Goal: Complete application form

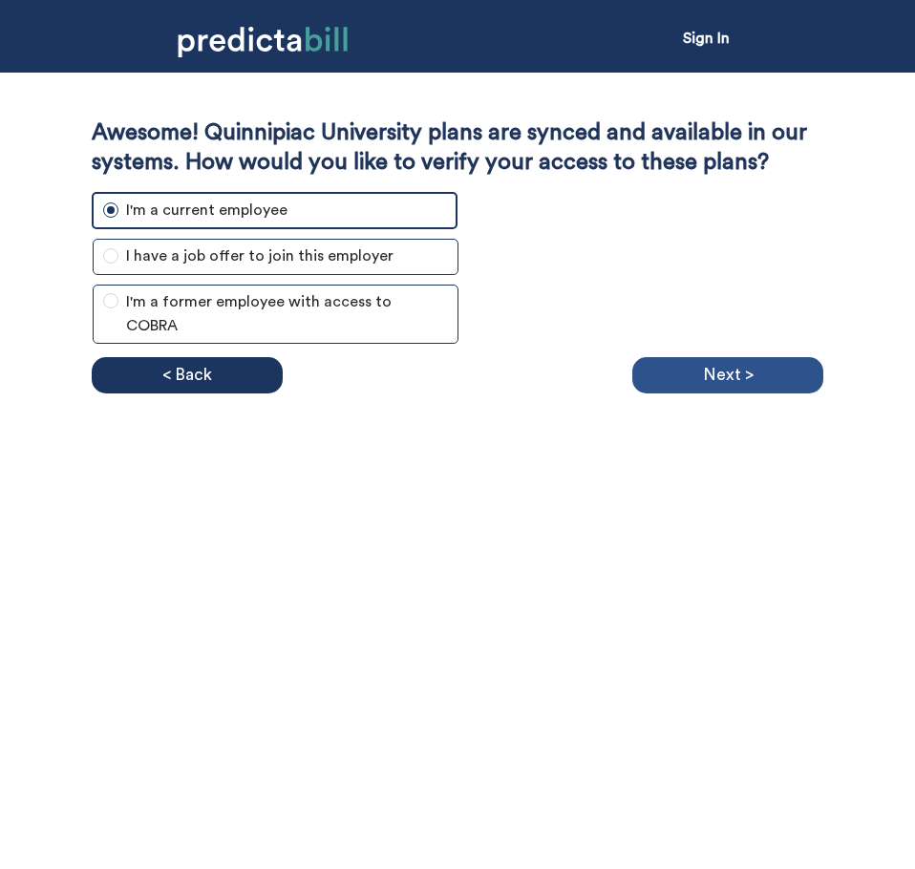
click at [734, 372] on p "Next >" at bounding box center [728, 375] width 51 height 29
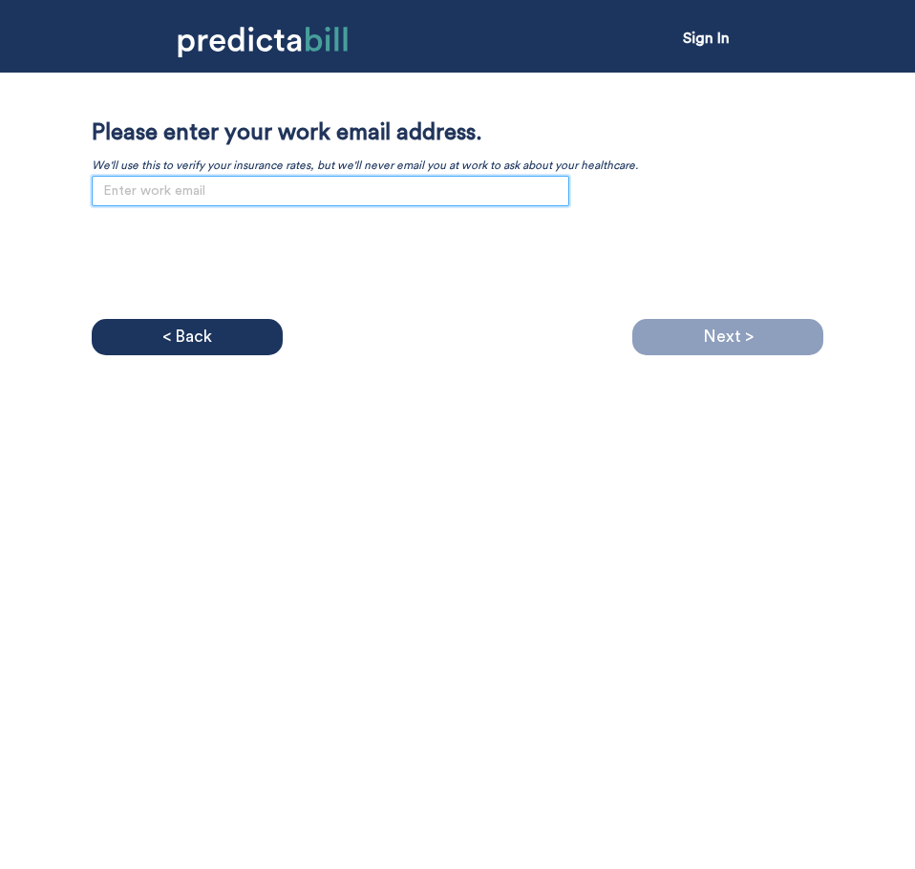
click at [356, 186] on input "email" at bounding box center [331, 191] width 478 height 31
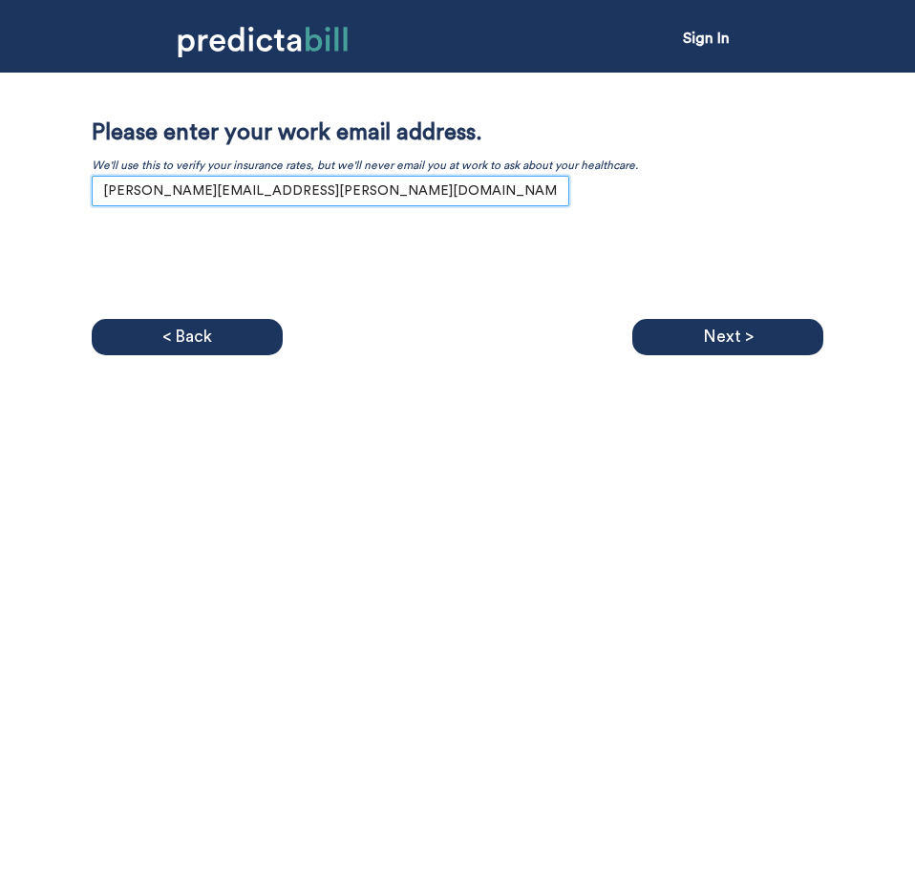
type input "[PERSON_NAME][EMAIL_ADDRESS][PERSON_NAME][DOMAIN_NAME]"
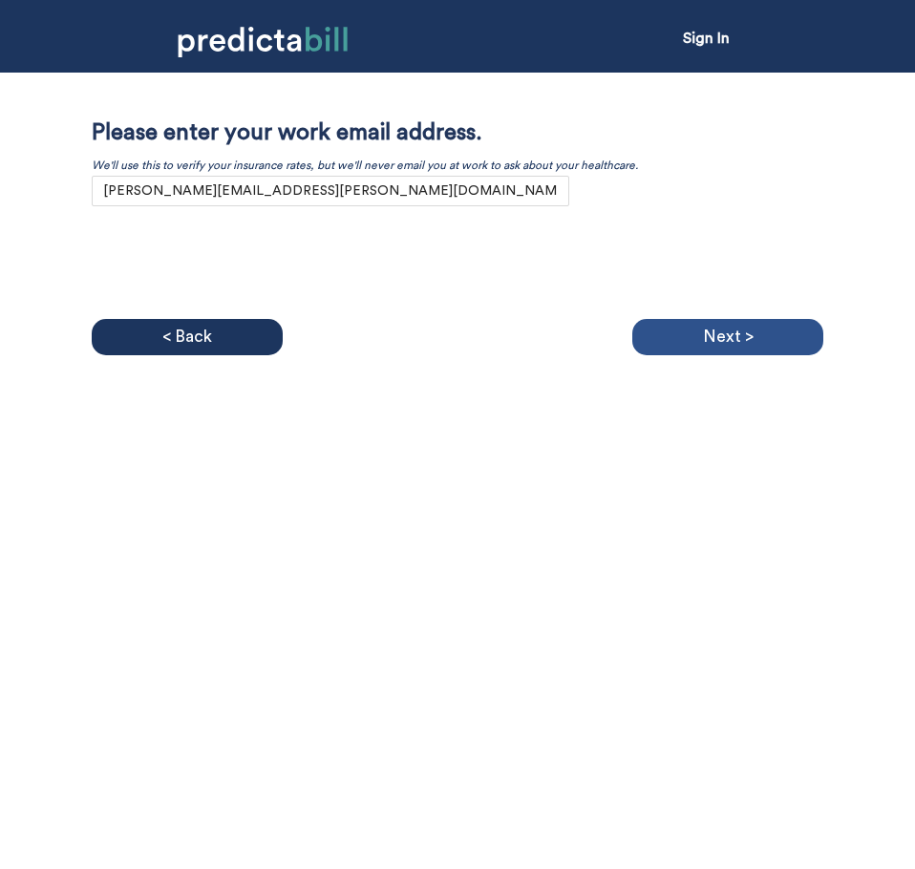
click at [729, 334] on p "Next >" at bounding box center [728, 337] width 51 height 29
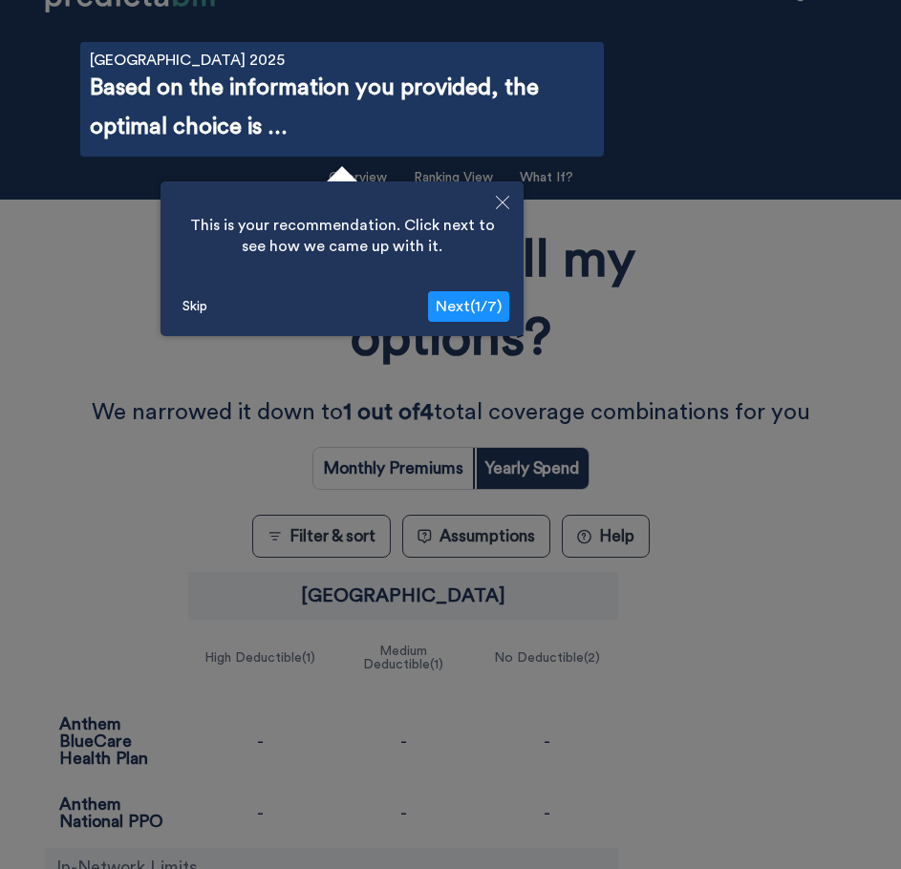
scroll to position [68, 0]
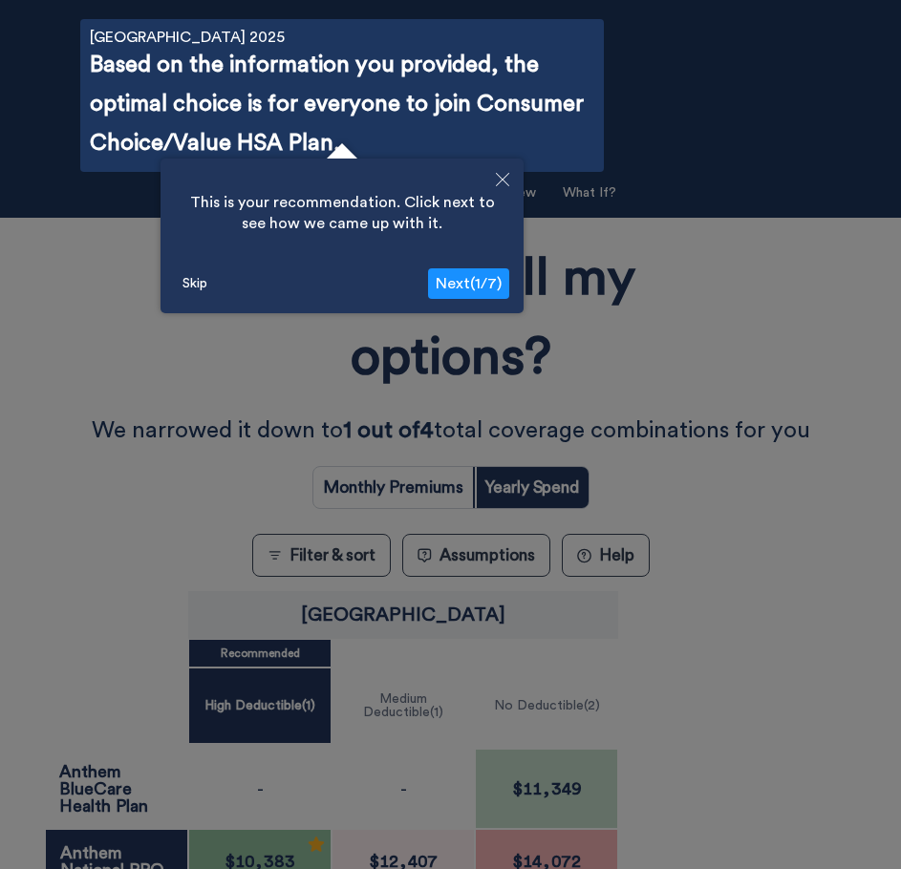
click at [475, 288] on span "Next ( 1 / 7 )" at bounding box center [469, 283] width 66 height 15
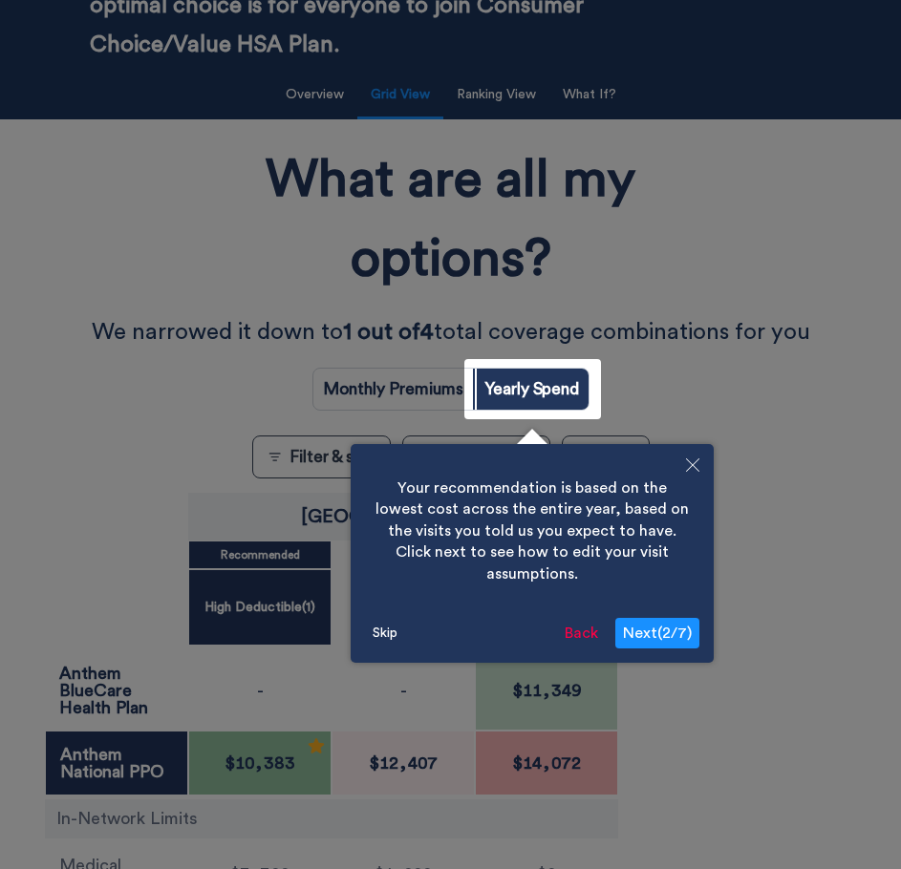
scroll to position [505, 0]
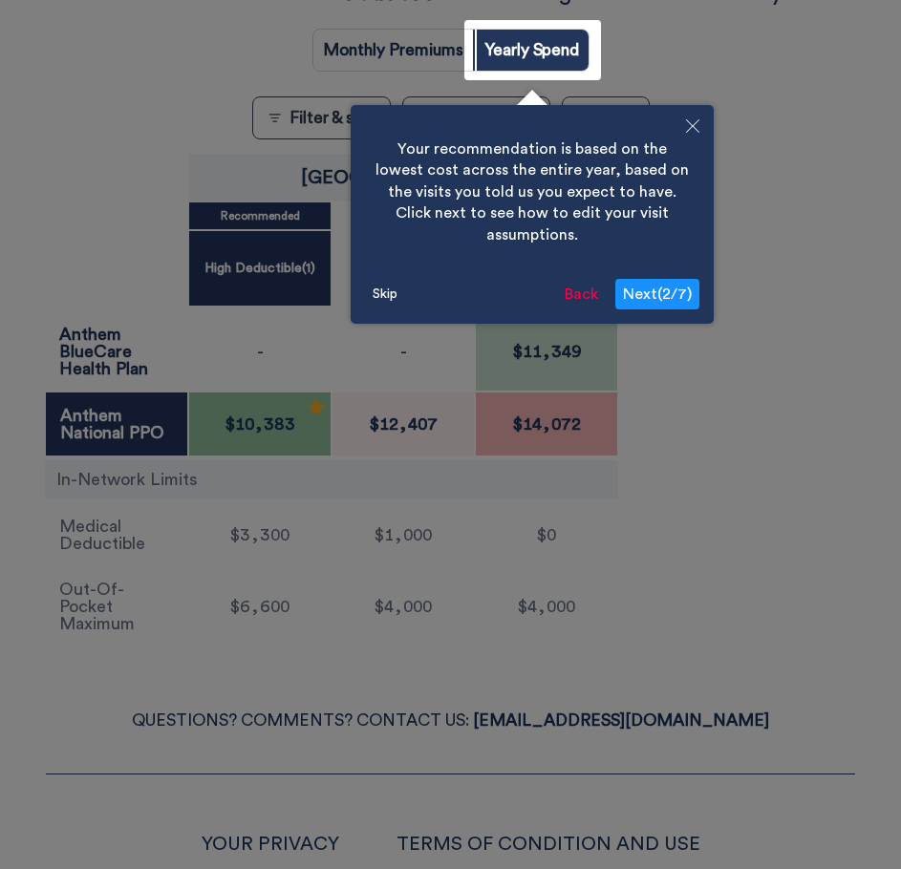
click at [649, 287] on span "Next ( 2 / 7 )" at bounding box center [657, 294] width 69 height 15
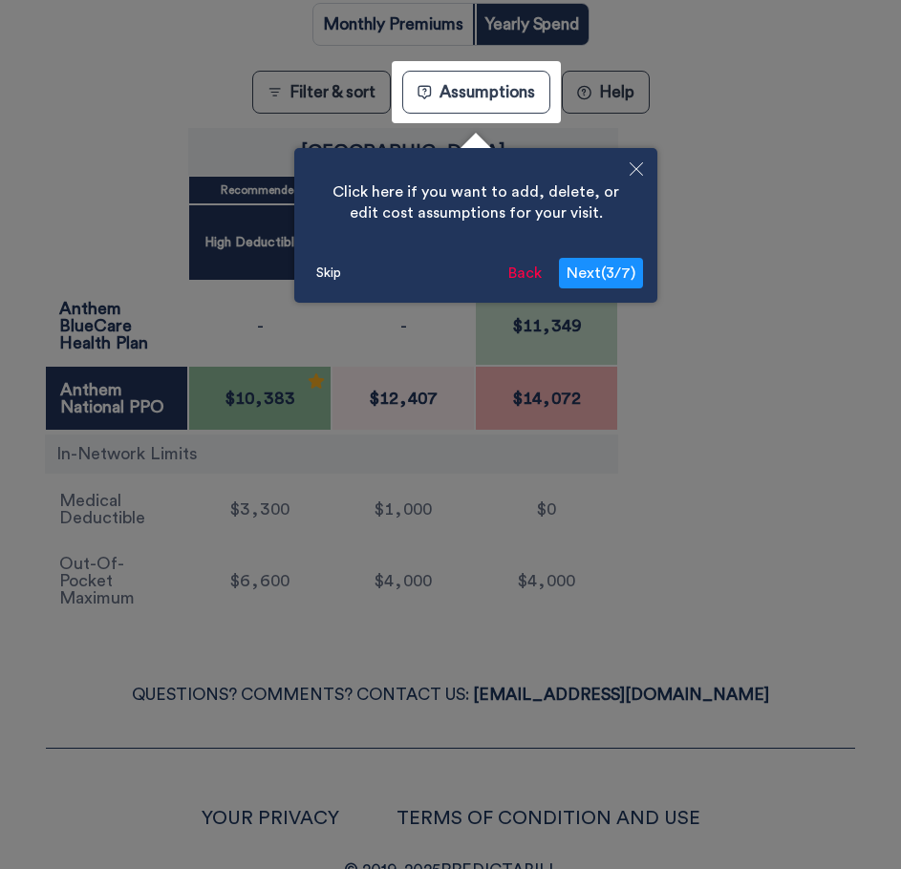
scroll to position [573, 0]
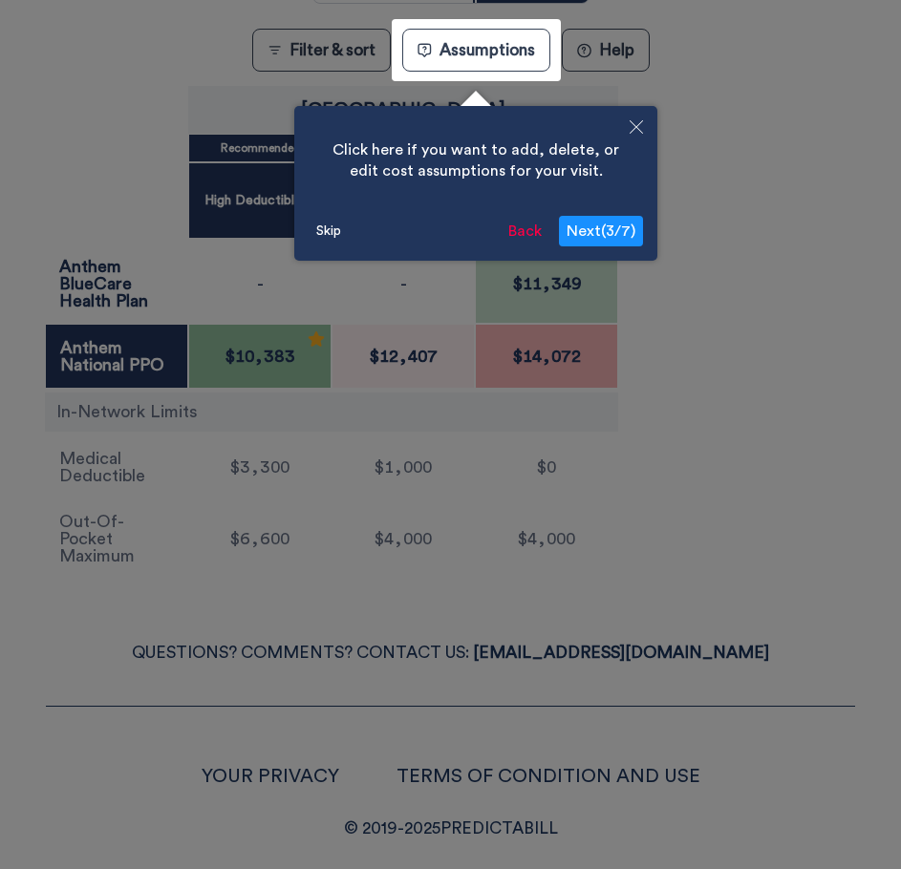
click at [616, 233] on span "Next ( 3 / 7 )" at bounding box center [600, 230] width 69 height 15
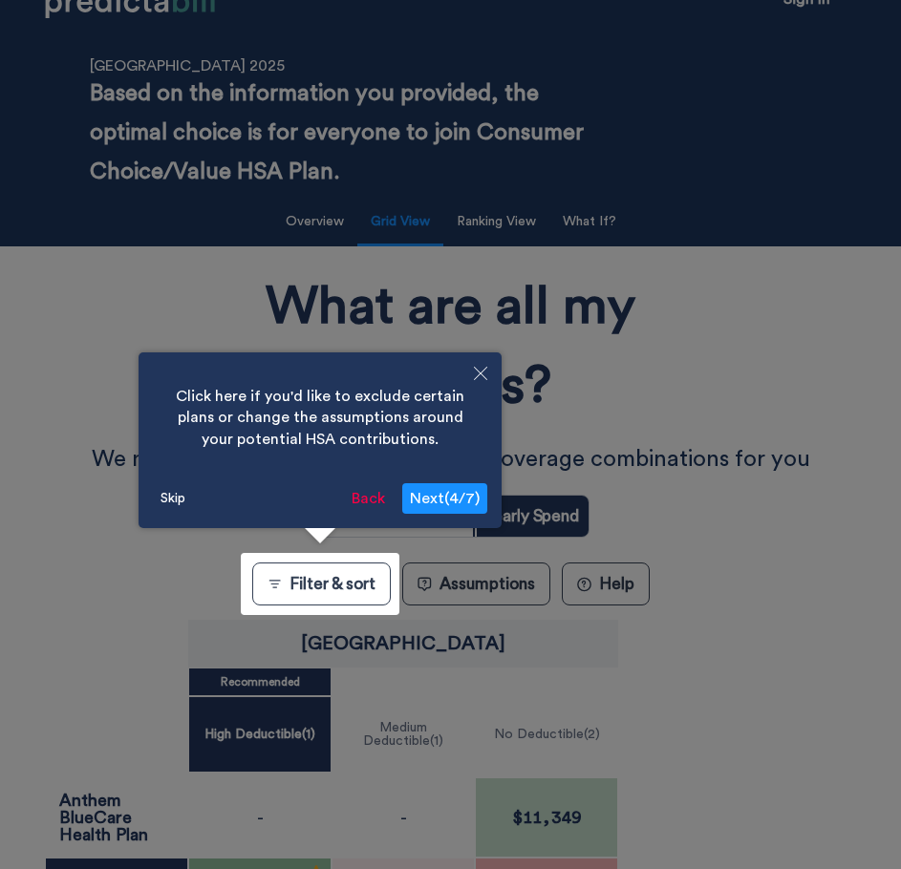
scroll to position [0, 0]
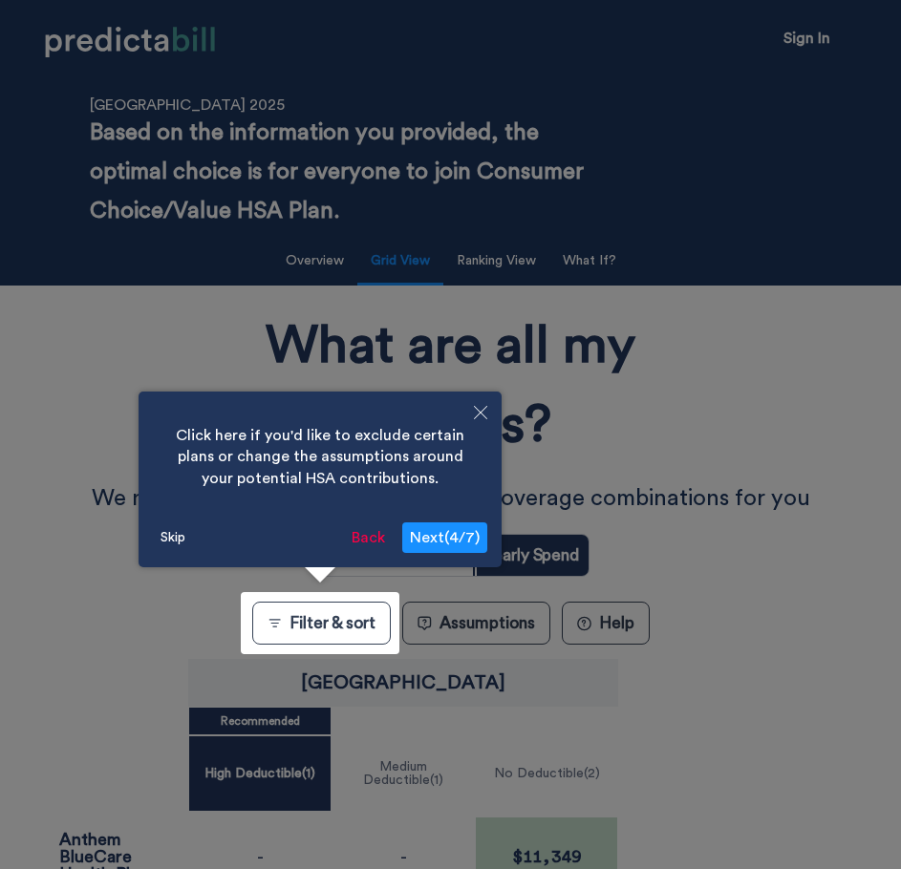
click at [436, 533] on span "Next ( 4 / 7 )" at bounding box center [445, 537] width 70 height 15
radio input "true"
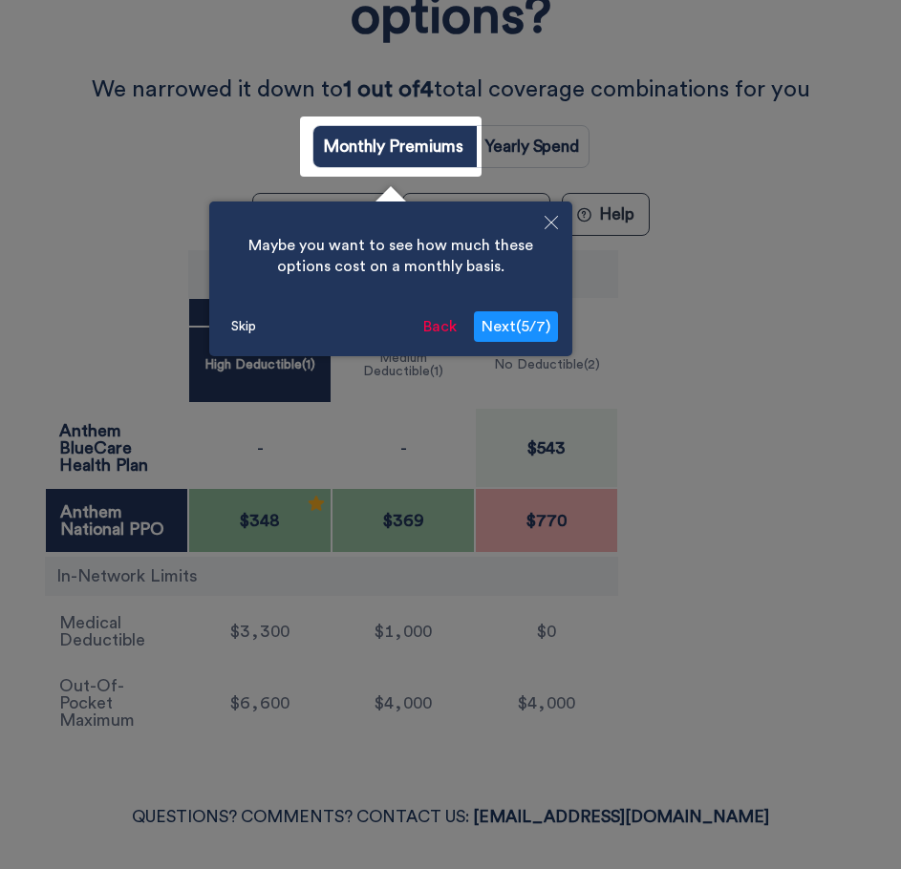
scroll to position [505, 0]
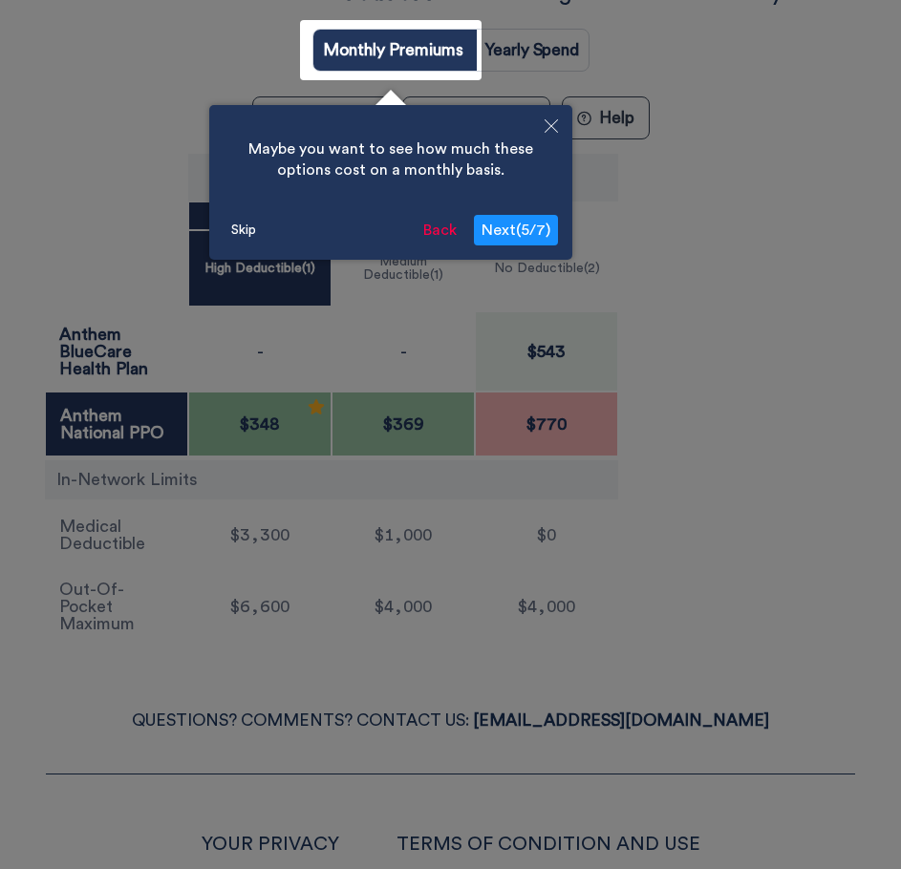
click at [496, 229] on span "Next ( 5 / 7 )" at bounding box center [515, 230] width 69 height 15
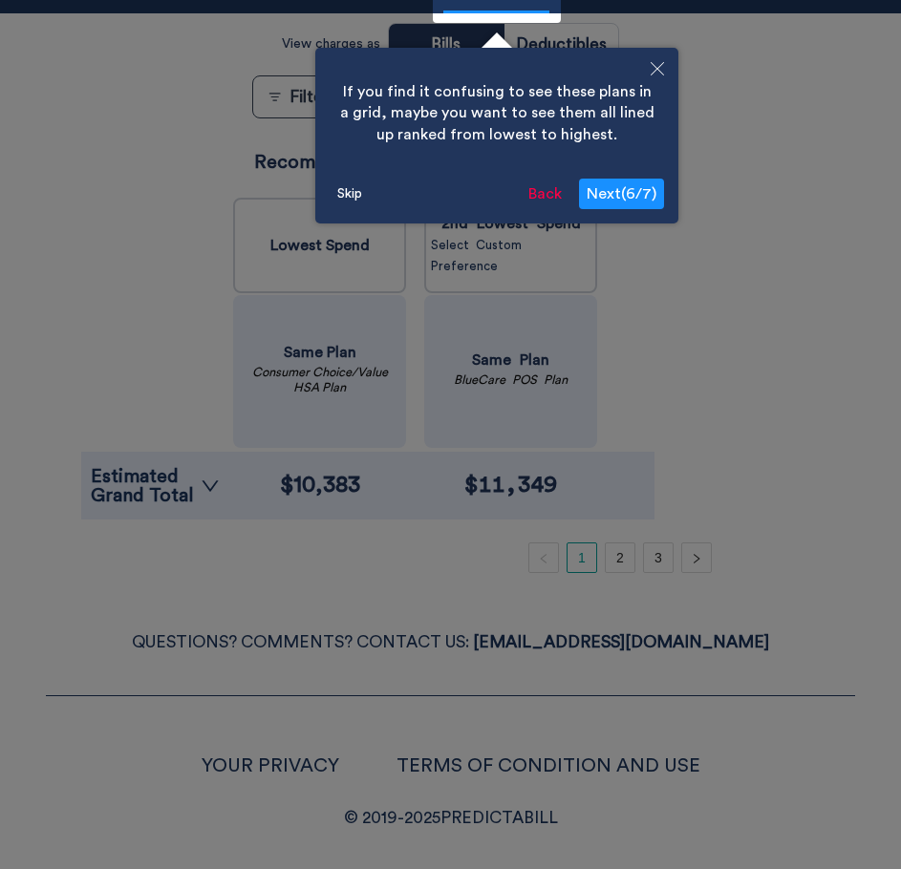
scroll to position [211, 0]
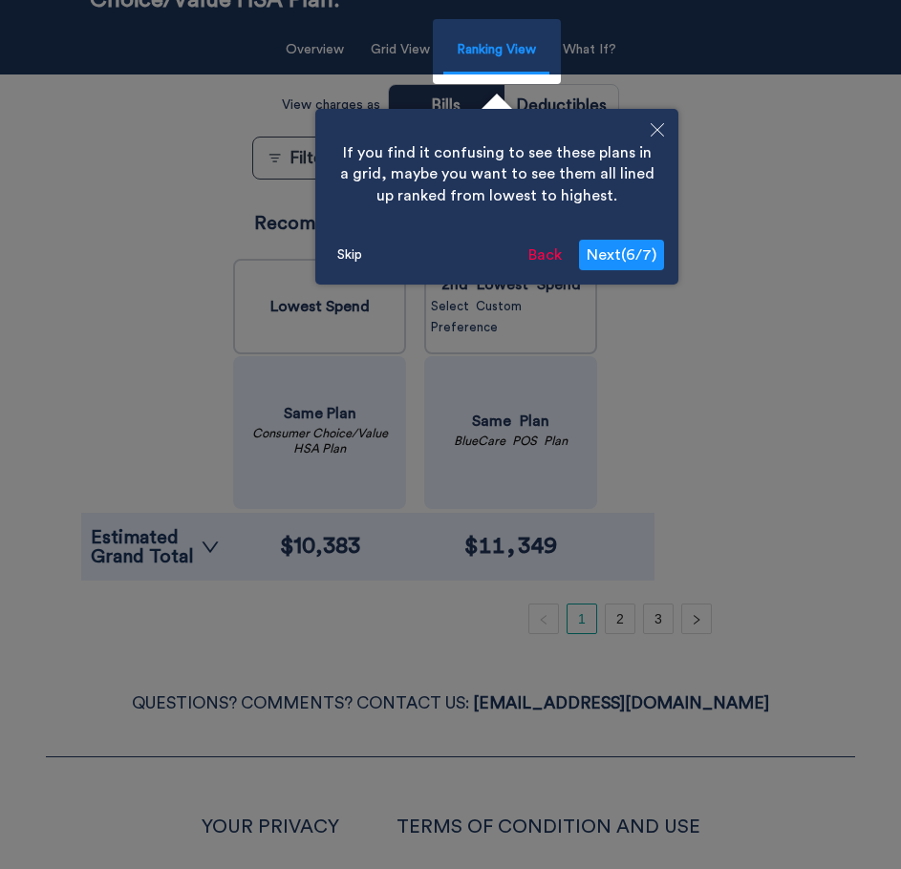
click at [604, 252] on span "Next ( 6 / 7 )" at bounding box center [621, 254] width 70 height 15
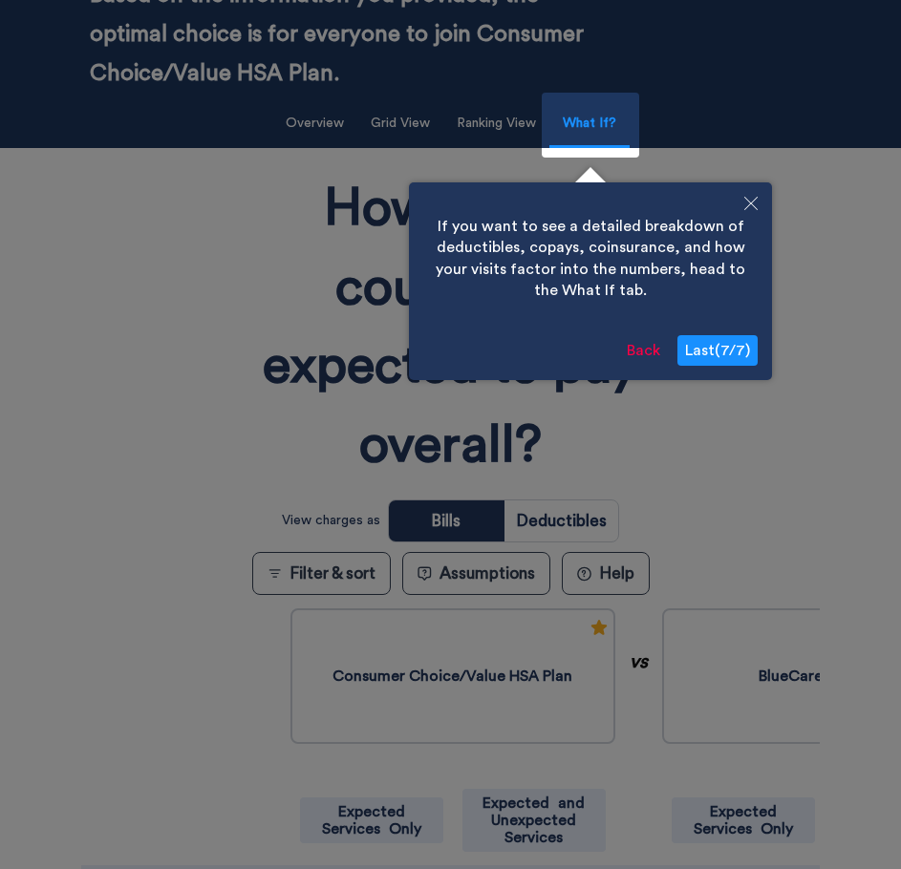
scroll to position [191, 0]
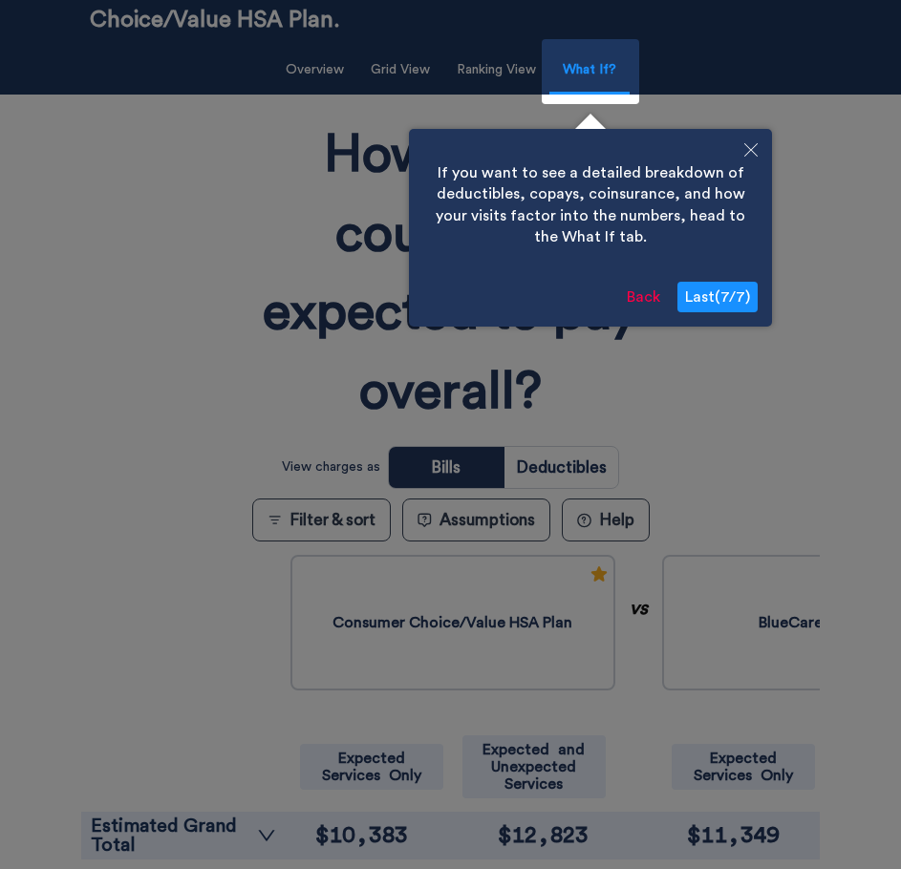
click at [707, 295] on span "Last ( 7 / 7 )" at bounding box center [717, 296] width 65 height 15
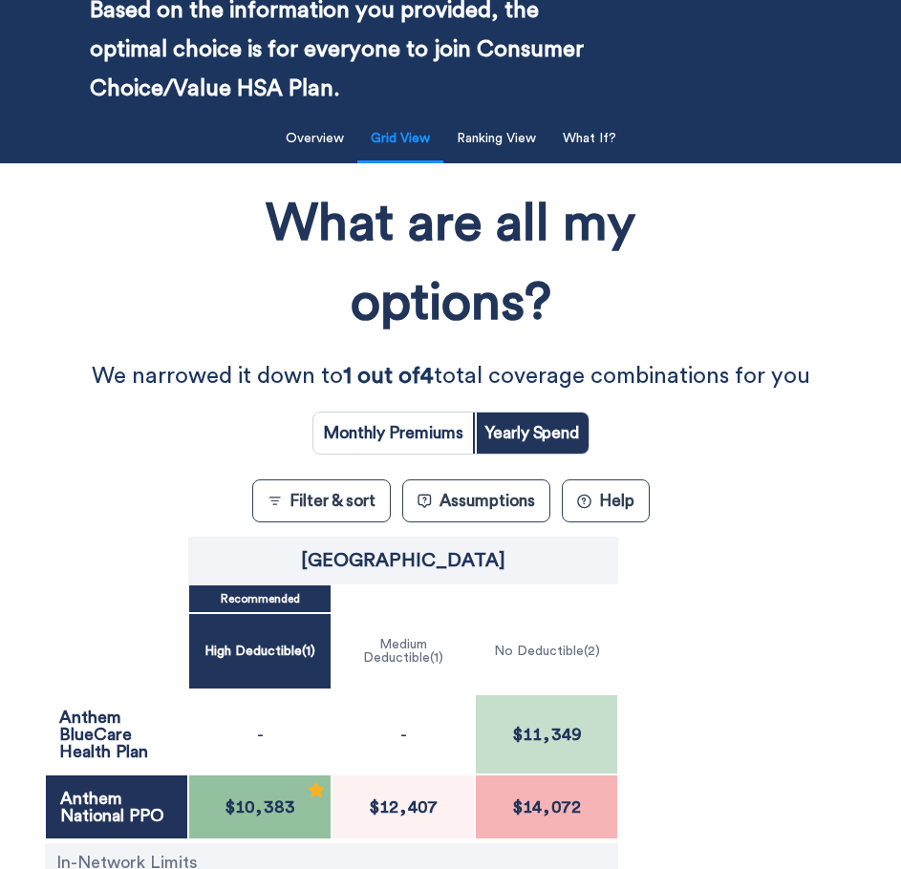
scroll to position [120, 0]
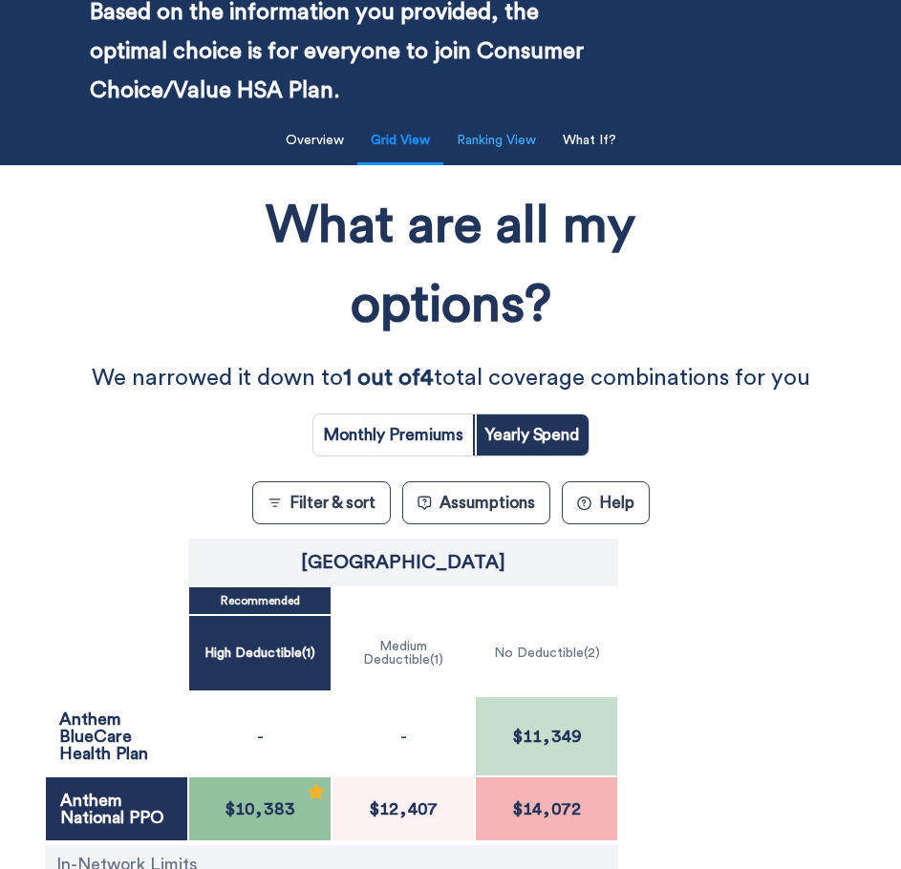
click at [517, 143] on button "Ranking View" at bounding box center [496, 140] width 102 height 39
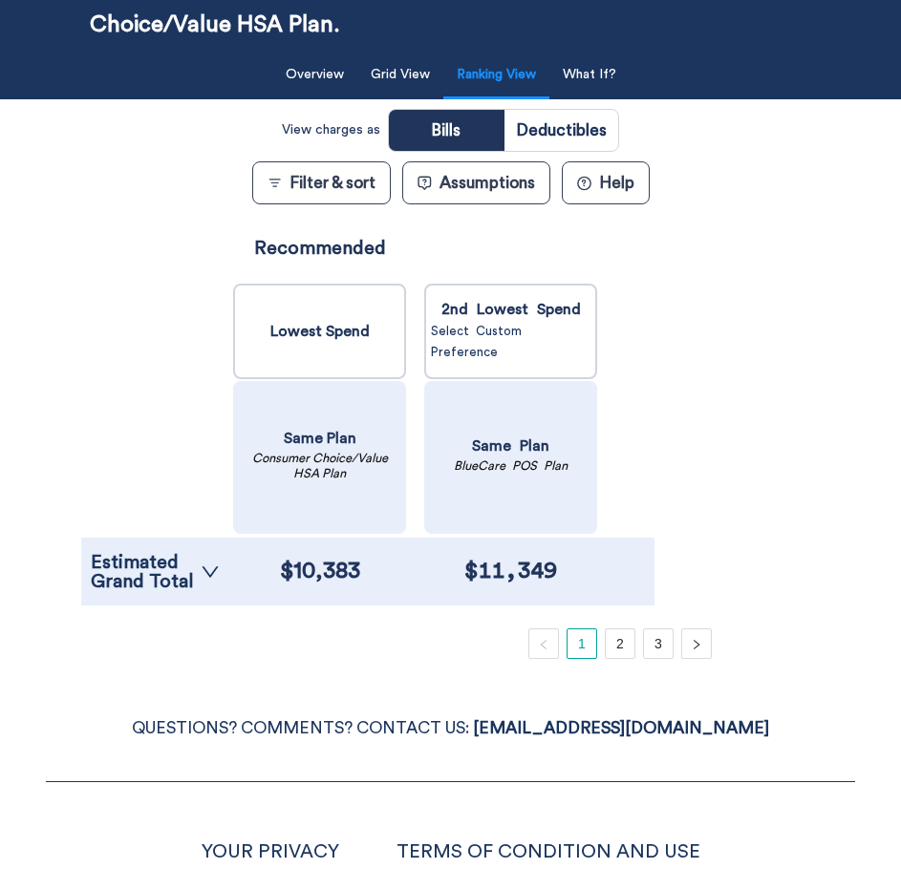
scroll to position [289, 0]
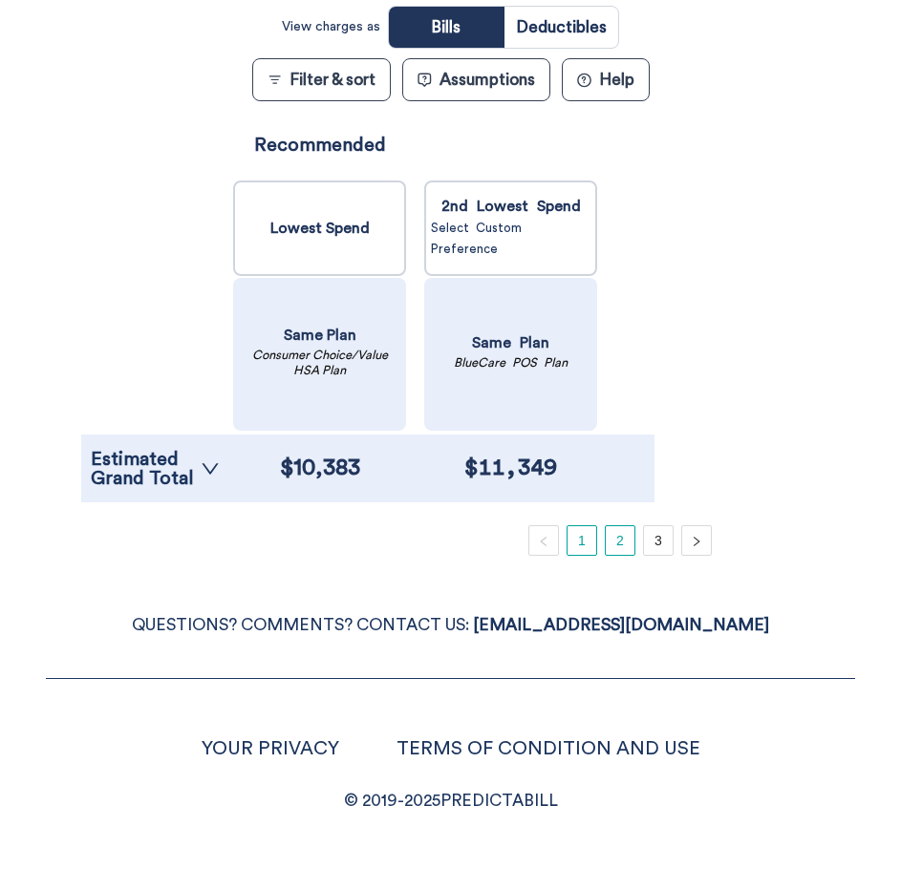
click at [626, 544] on link "2" at bounding box center [620, 540] width 29 height 29
click at [588, 544] on link "1" at bounding box center [581, 540] width 29 height 29
click at [618, 547] on link "2" at bounding box center [620, 540] width 29 height 29
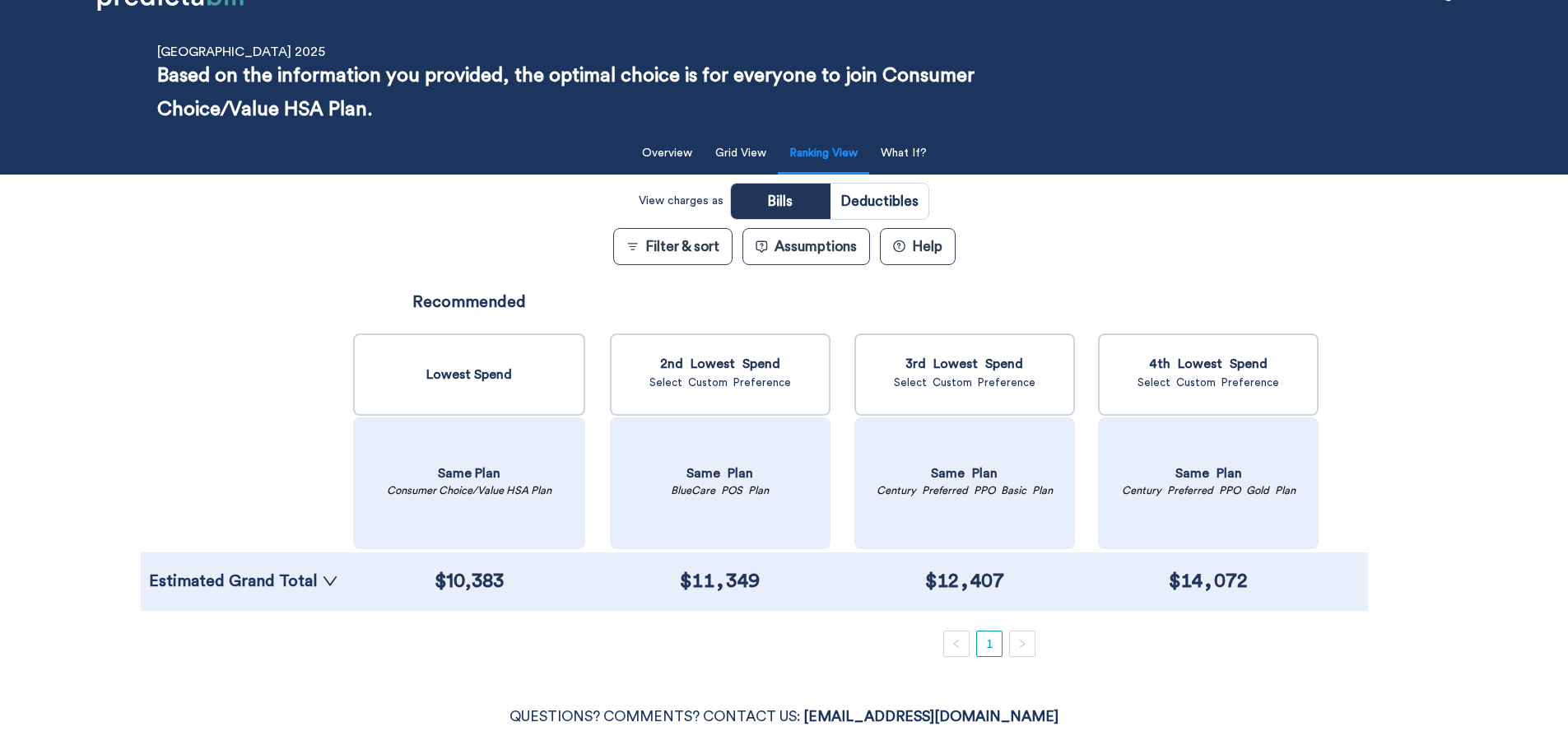
scroll to position [0, 0]
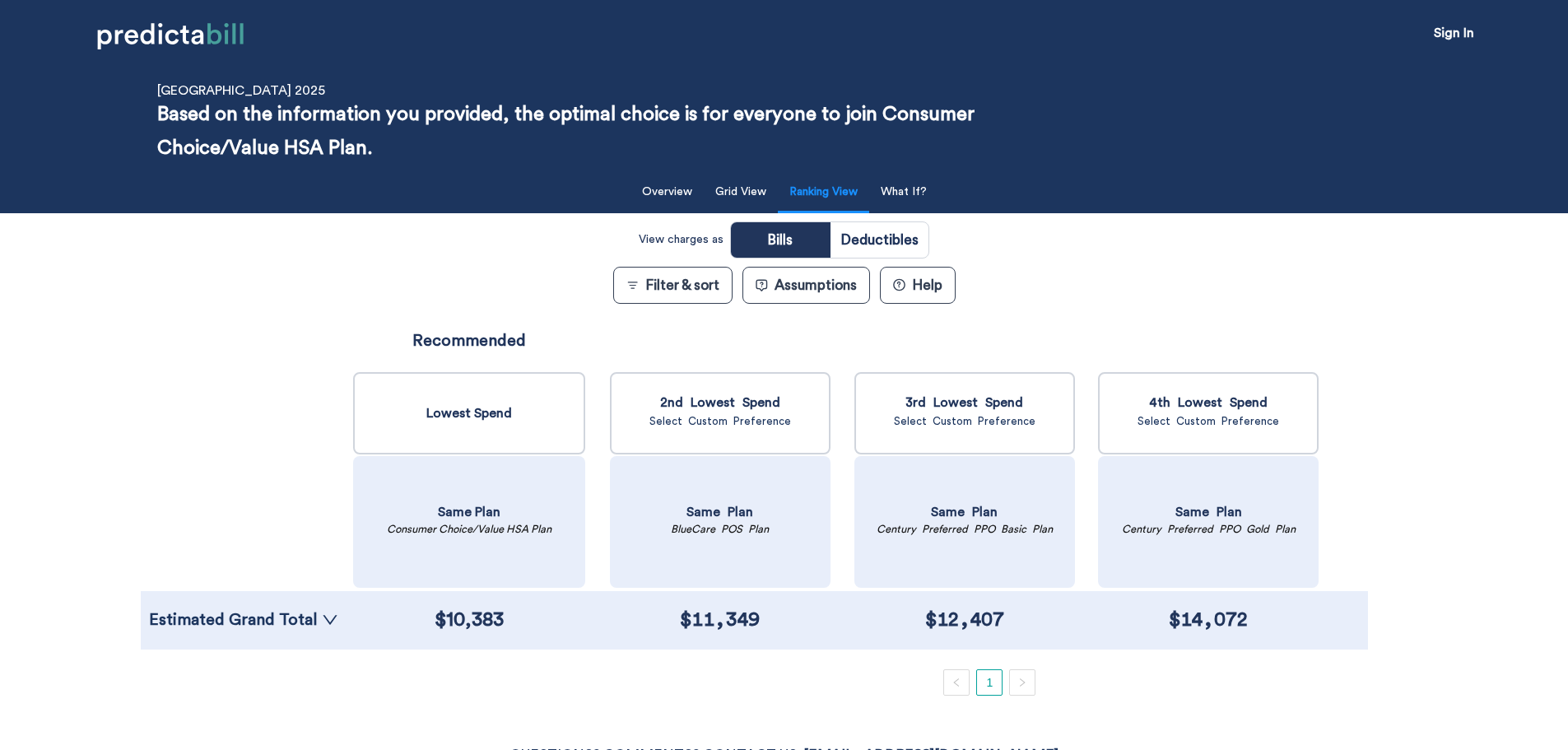
click at [787, 247] on input "radio" at bounding box center [880, 240] width 98 height 35
radio input "true"
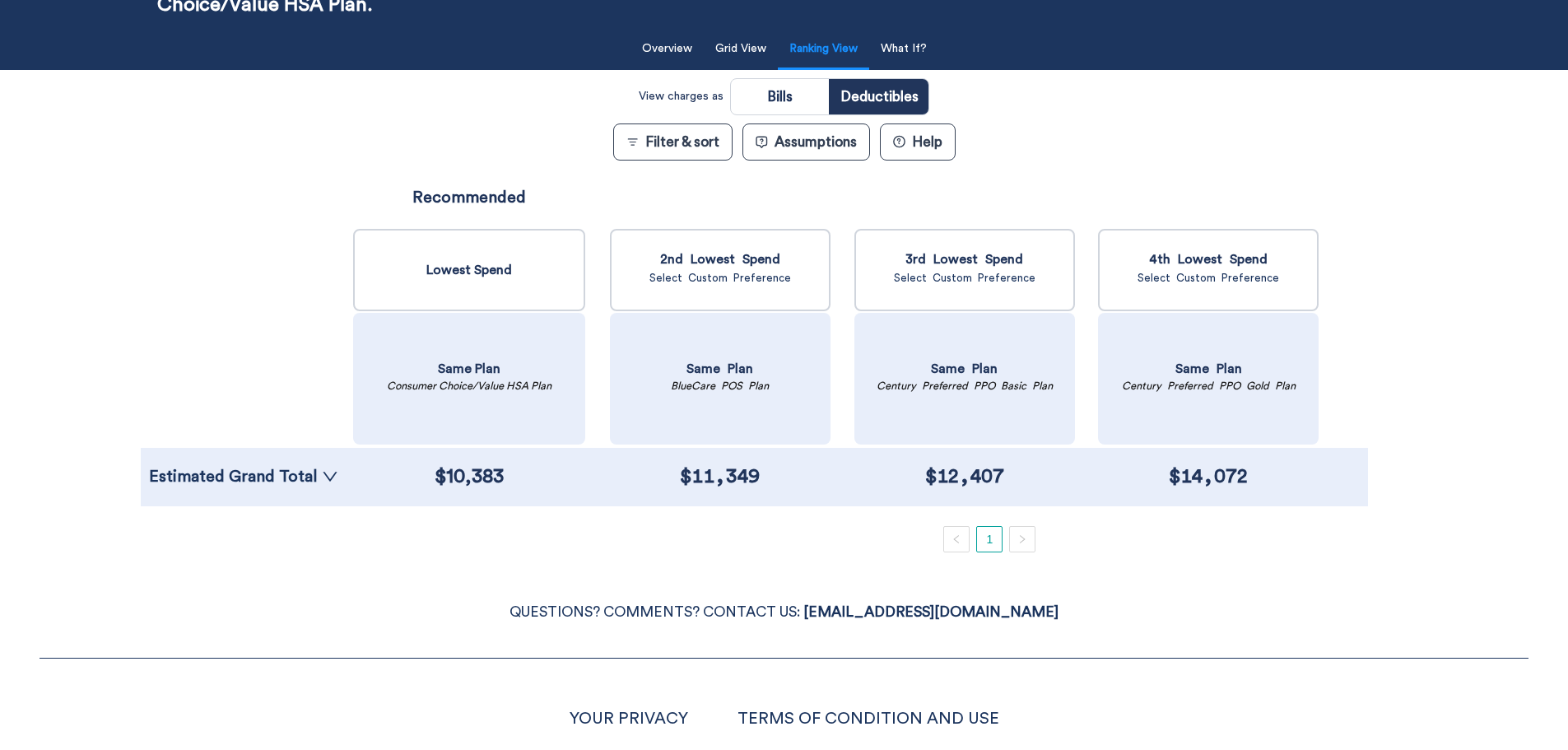
scroll to position [133, 0]
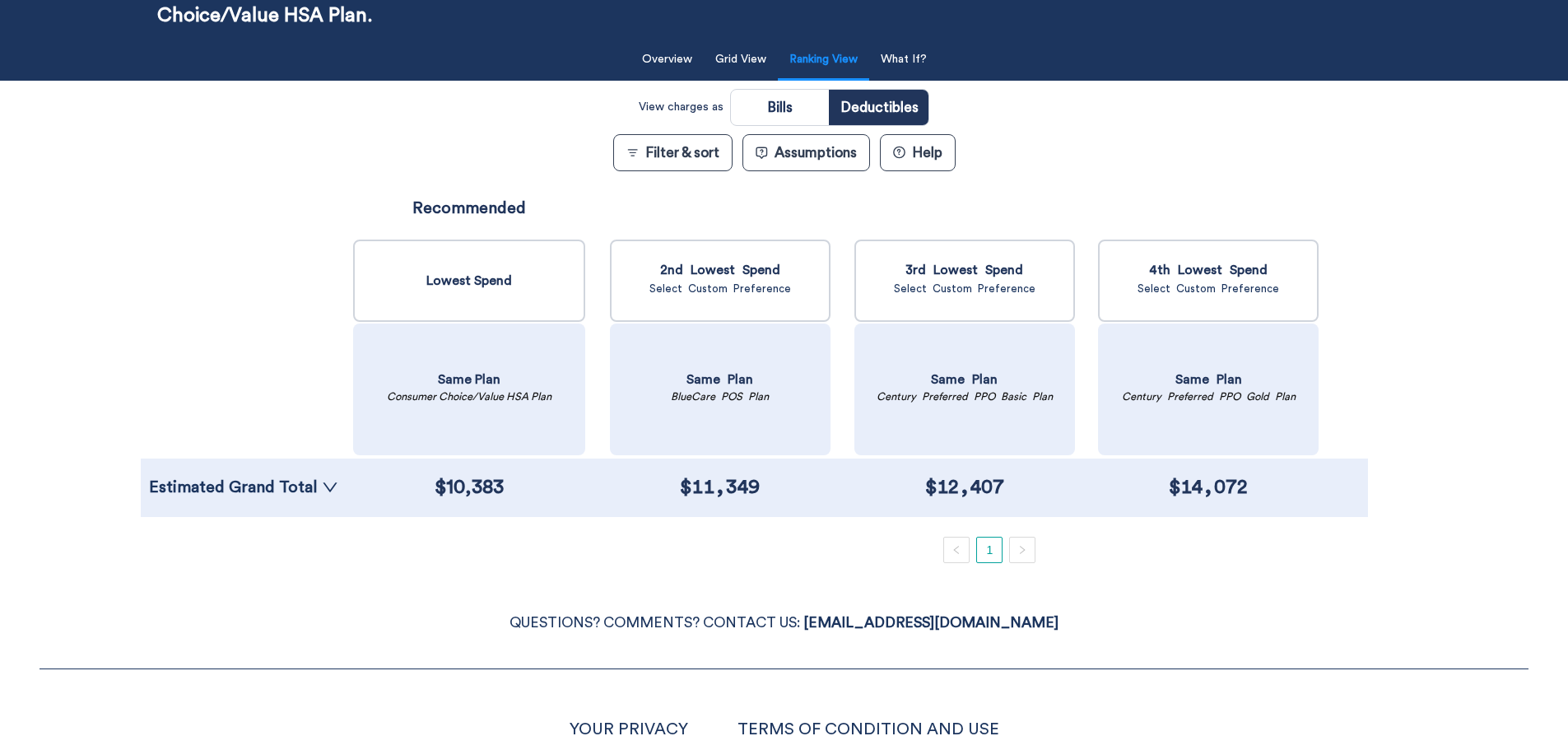
click at [775, 153] on button "Assumptions" at bounding box center [806, 153] width 128 height 37
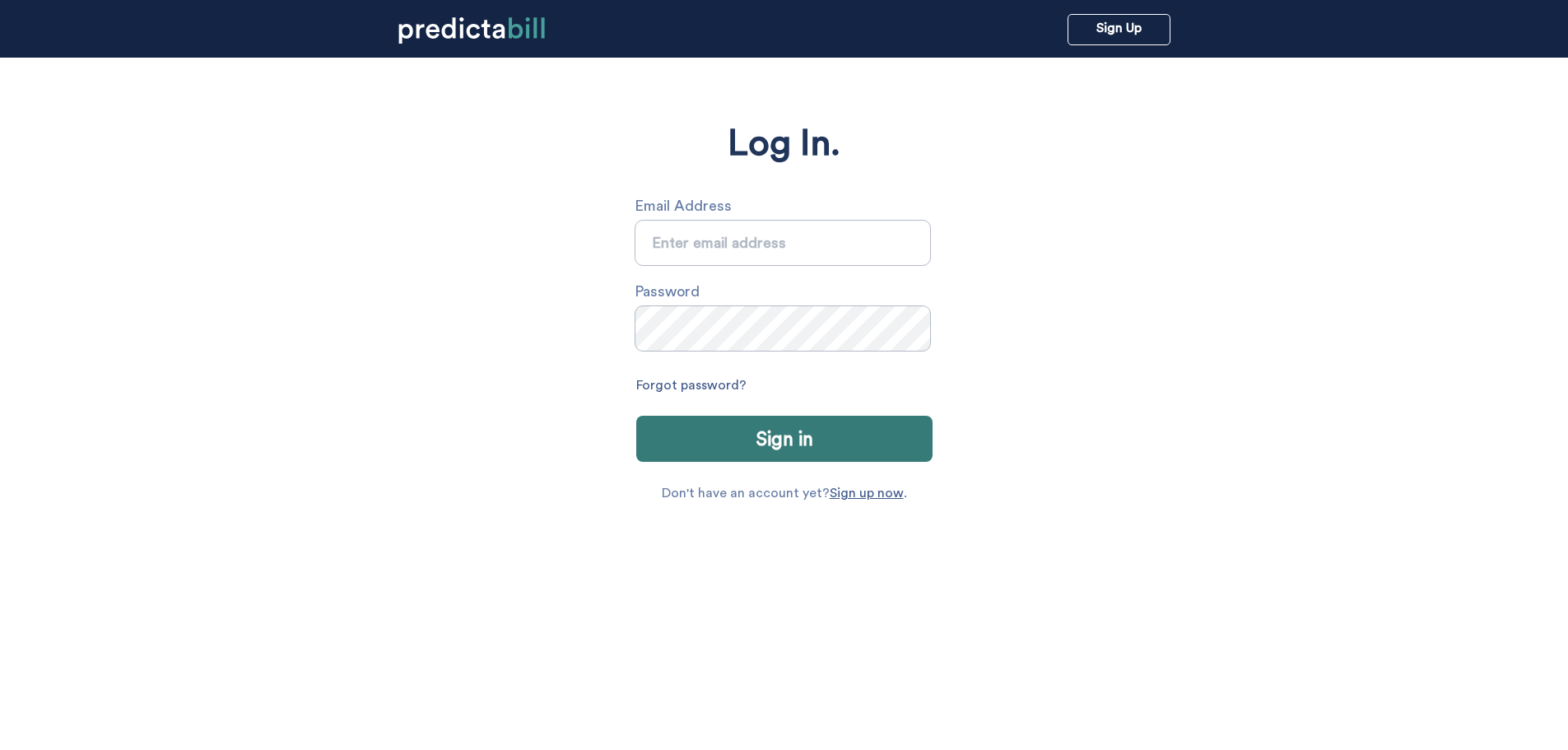
click at [719, 252] on input "text" at bounding box center [782, 242] width 296 height 46
